Goal: Task Accomplishment & Management: Use online tool/utility

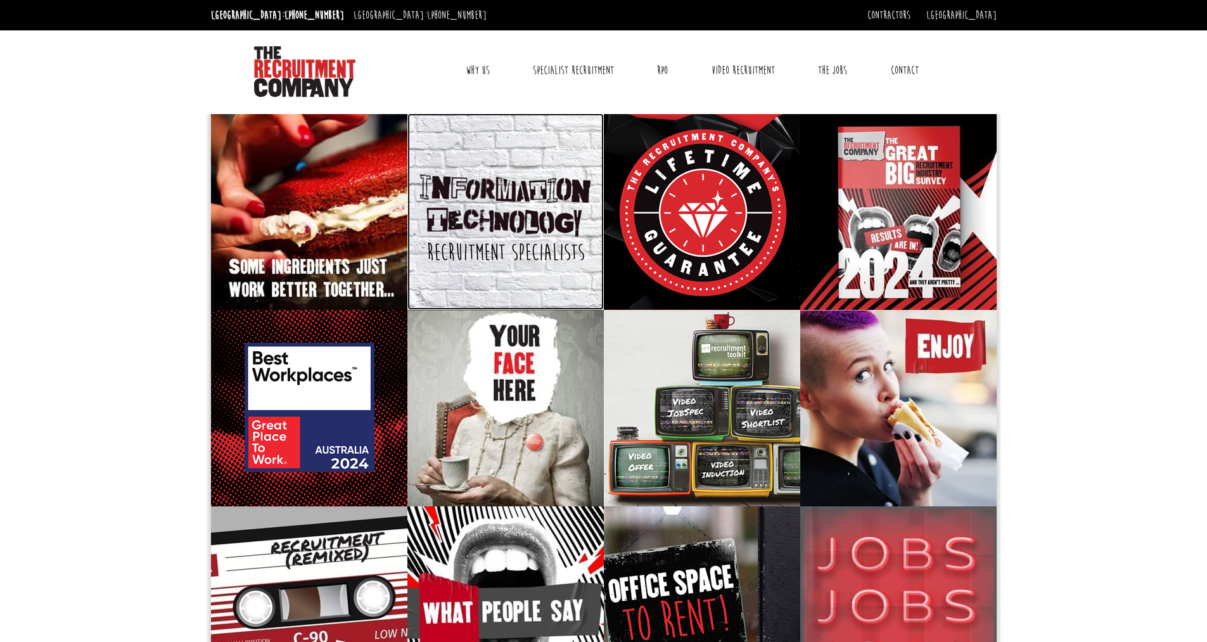
click at [420, 214] on p "We operate within only a few markets and have recruited in these for over 25 ye…" at bounding box center [505, 221] width 173 height 103
click at [828, 80] on link "The Jobs" at bounding box center [833, 70] width 48 height 32
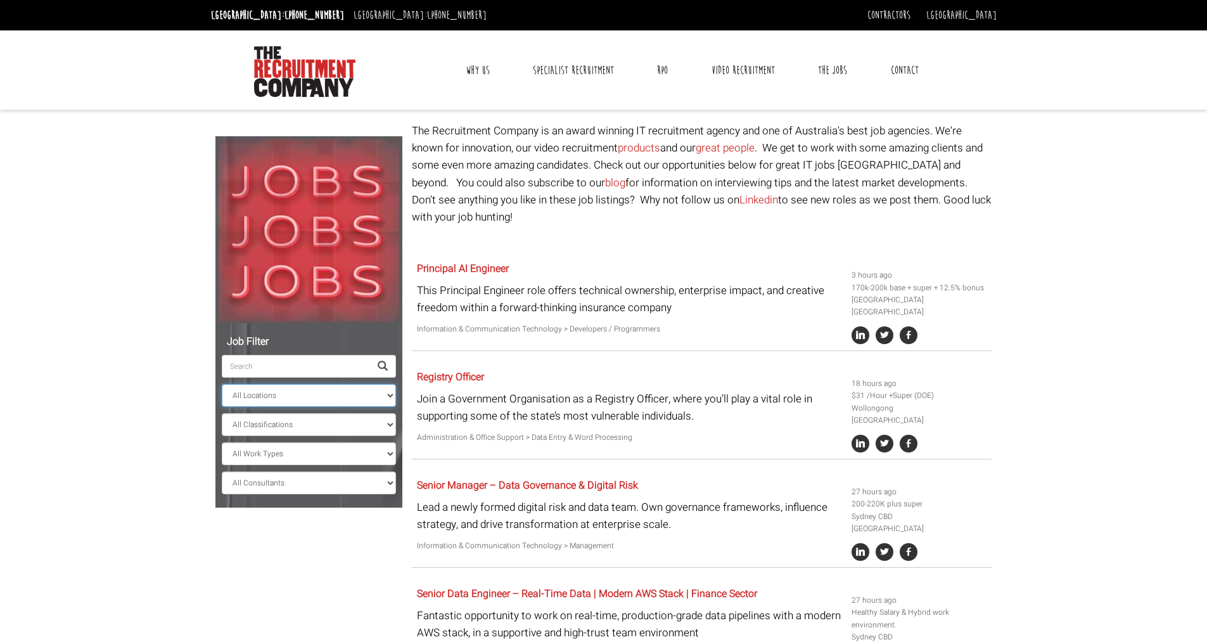
click at [297, 399] on select "All Locations Sydney Melbourne Ireland Sydney CBD Parramatta Circular Quay Nort…" at bounding box center [309, 395] width 174 height 23
select select "Sydney CBD"
click at [222, 384] on select "All Locations Sydney Melbourne Ireland Sydney CBD Parramatta Circular Quay Nort…" at bounding box center [309, 395] width 174 height 23
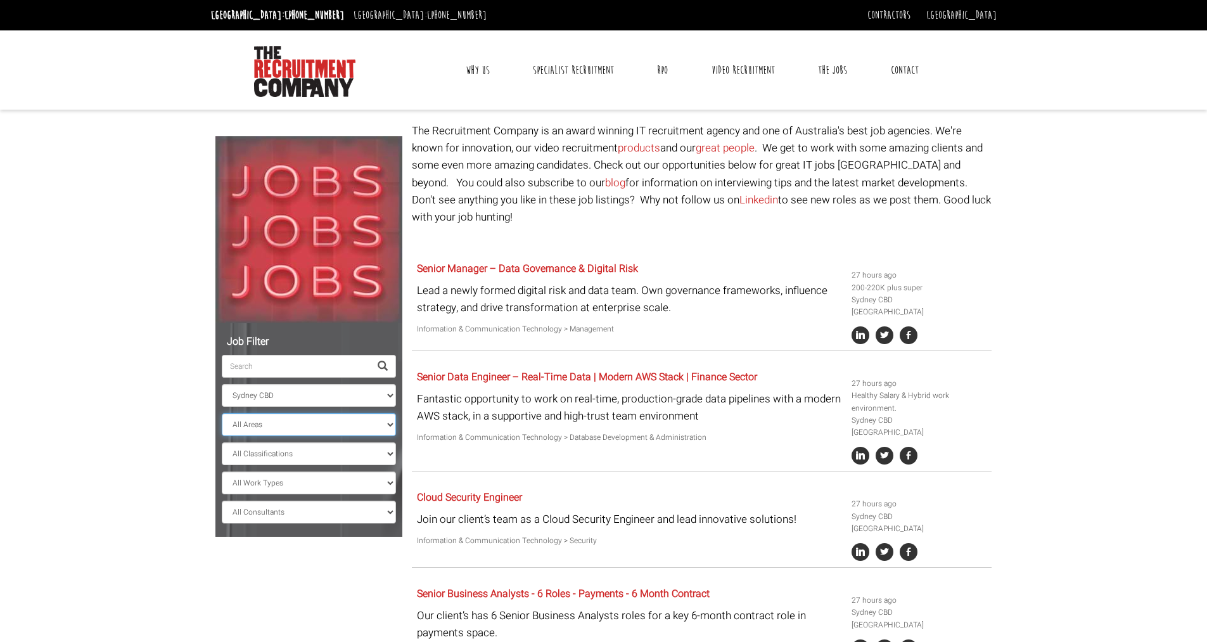
click at [267, 419] on select "All Areas New South Wales" at bounding box center [309, 424] width 174 height 23
select select "New South Wales"
click at [222, 413] on select "All Areas New South Wales" at bounding box center [309, 424] width 174 height 23
click at [267, 450] on select "All Classifications Banking & Financial Services Information & Communication Te…" at bounding box center [309, 453] width 174 height 23
select select "Administration & Office Support"
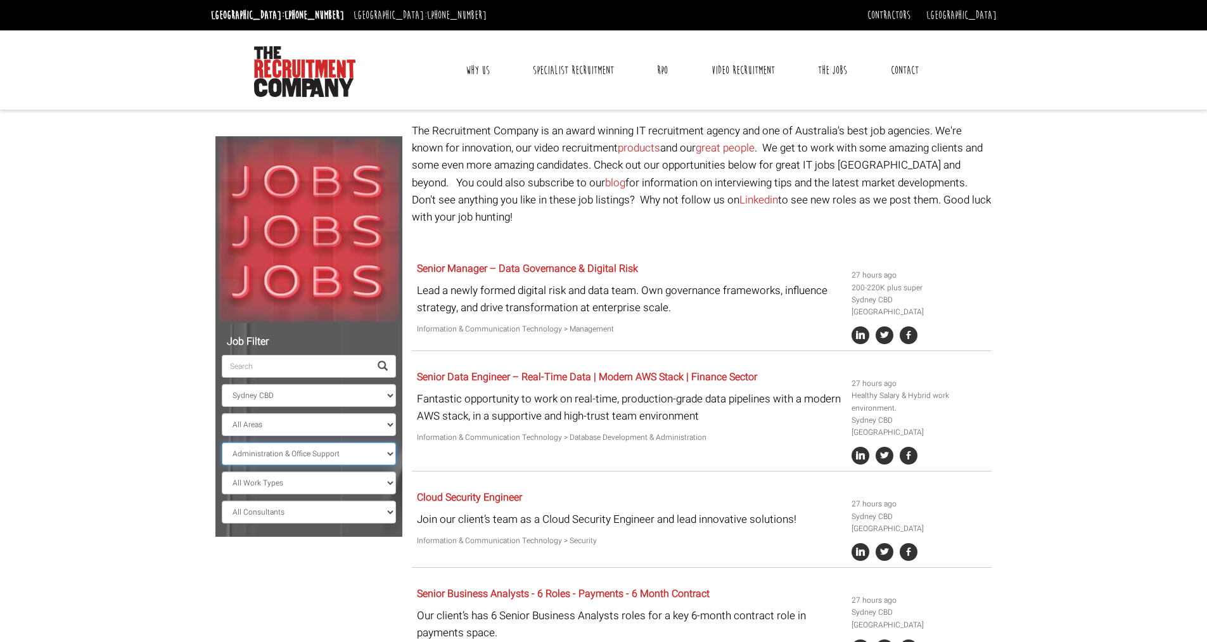
click at [222, 442] on select "All Classifications Banking & Financial Services Information & Communication Te…" at bounding box center [309, 453] width 174 height 23
select select "? string:New South Wales ?"
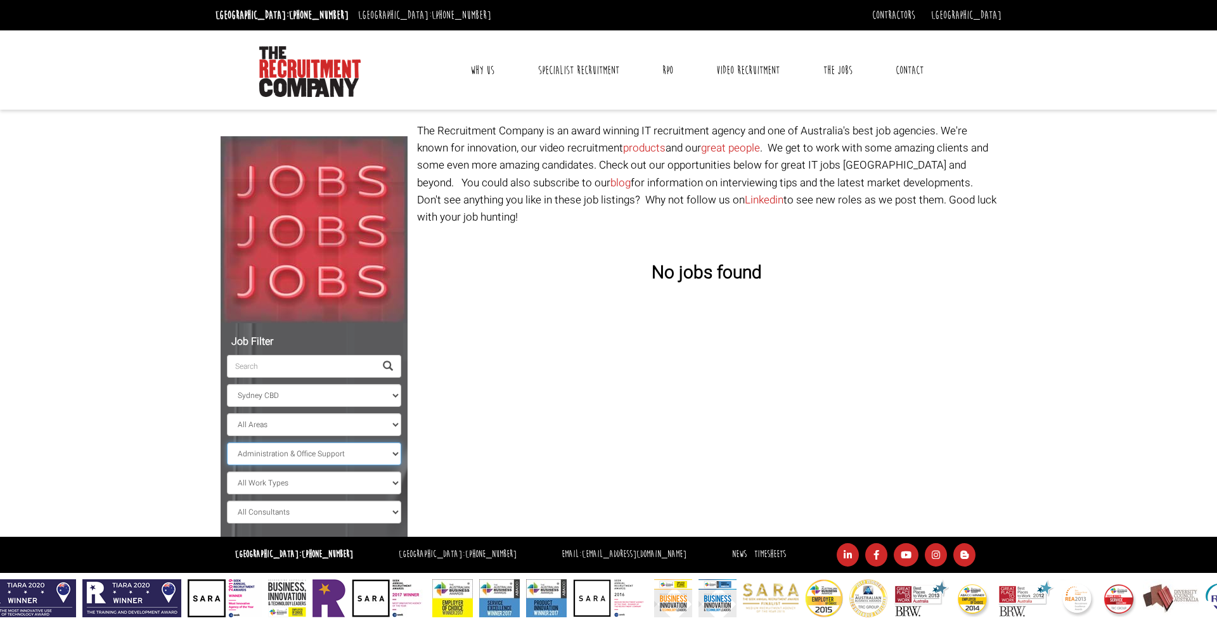
click at [361, 458] on select "All Classifications Banking & Financial Services Information & Communication Te…" at bounding box center [314, 453] width 174 height 23
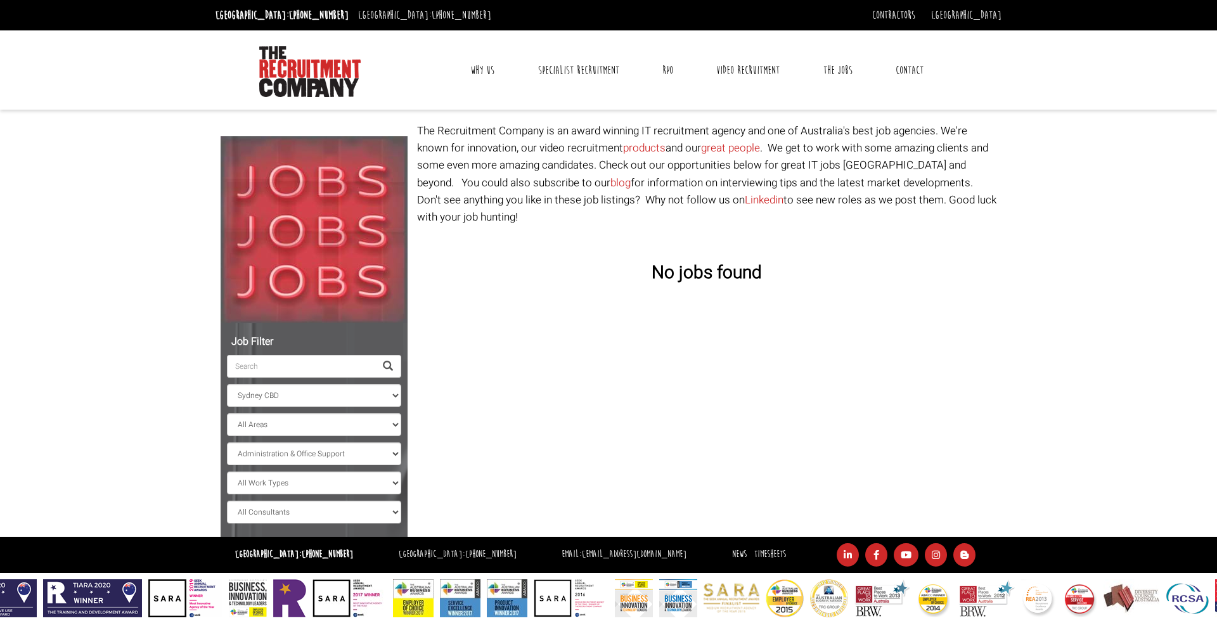
click at [486, 435] on div "Job Filter All Locations Sydney Melbourne Ireland Sydney CBD Parramatta Circula…" at bounding box center [608, 329] width 795 height 414
